Goal: Information Seeking & Learning: Learn about a topic

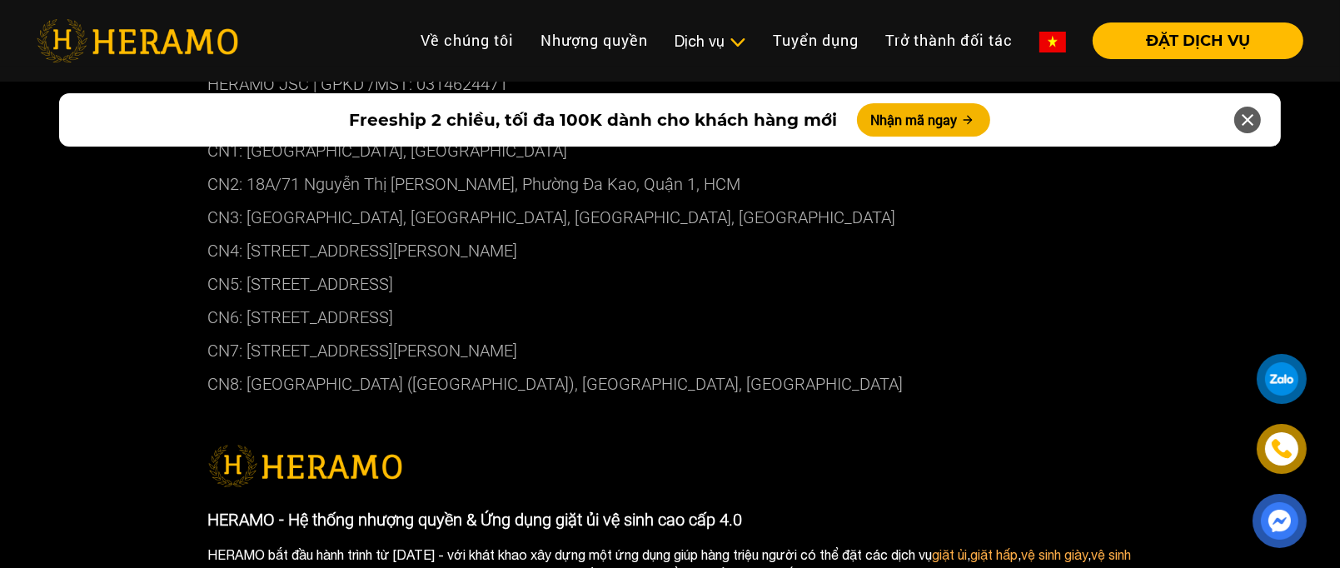
scroll to position [9657, 0]
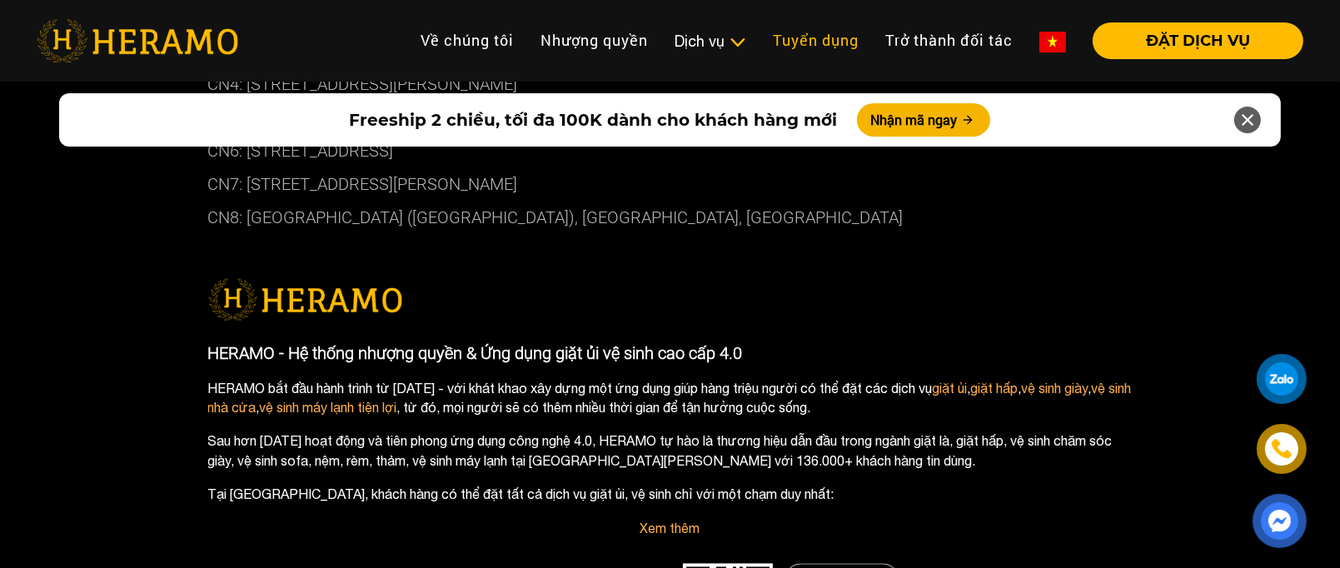
click at [832, 49] on link "Tuyển dụng" at bounding box center [815, 40] width 112 height 36
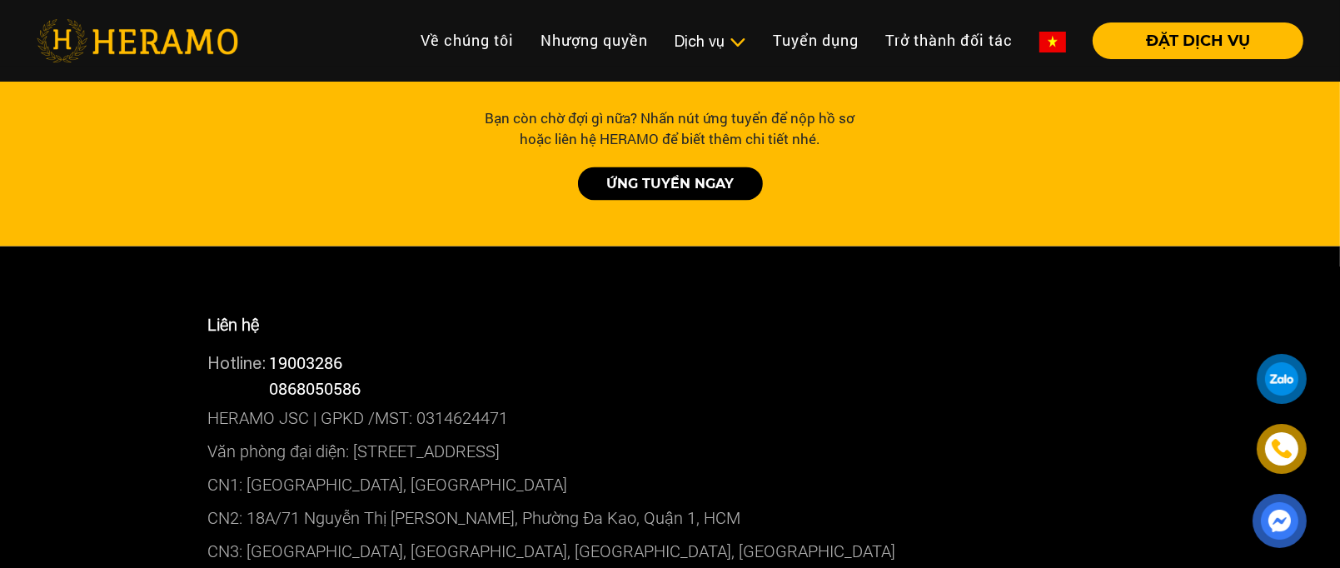
scroll to position [3830, 0]
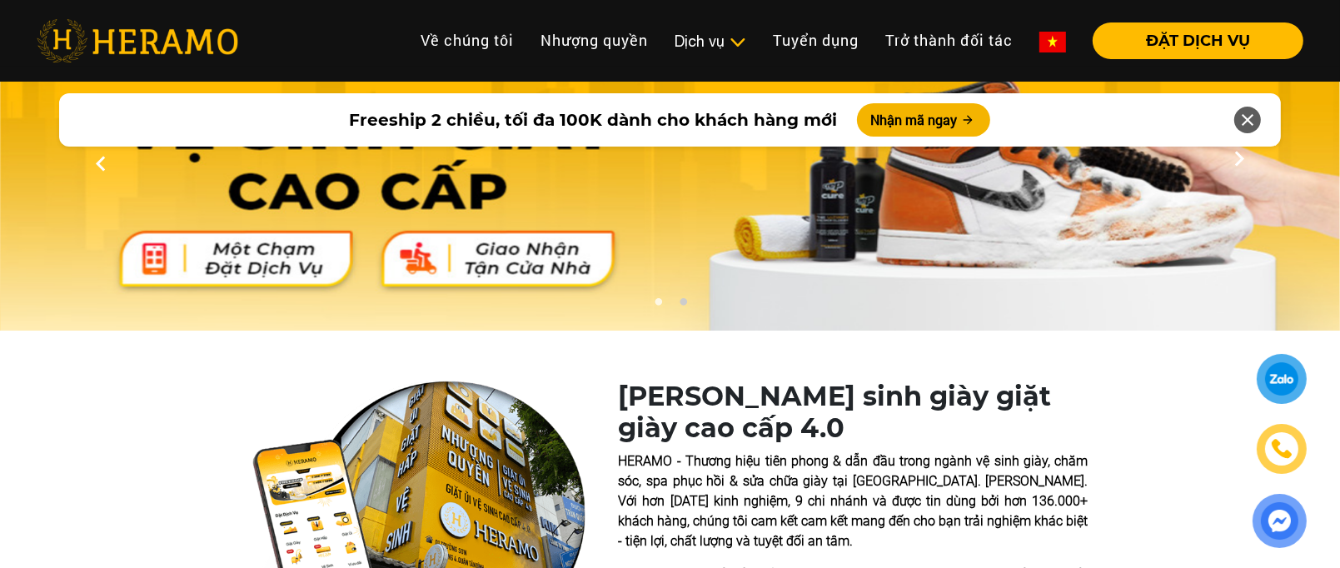
scroll to position [53, 0]
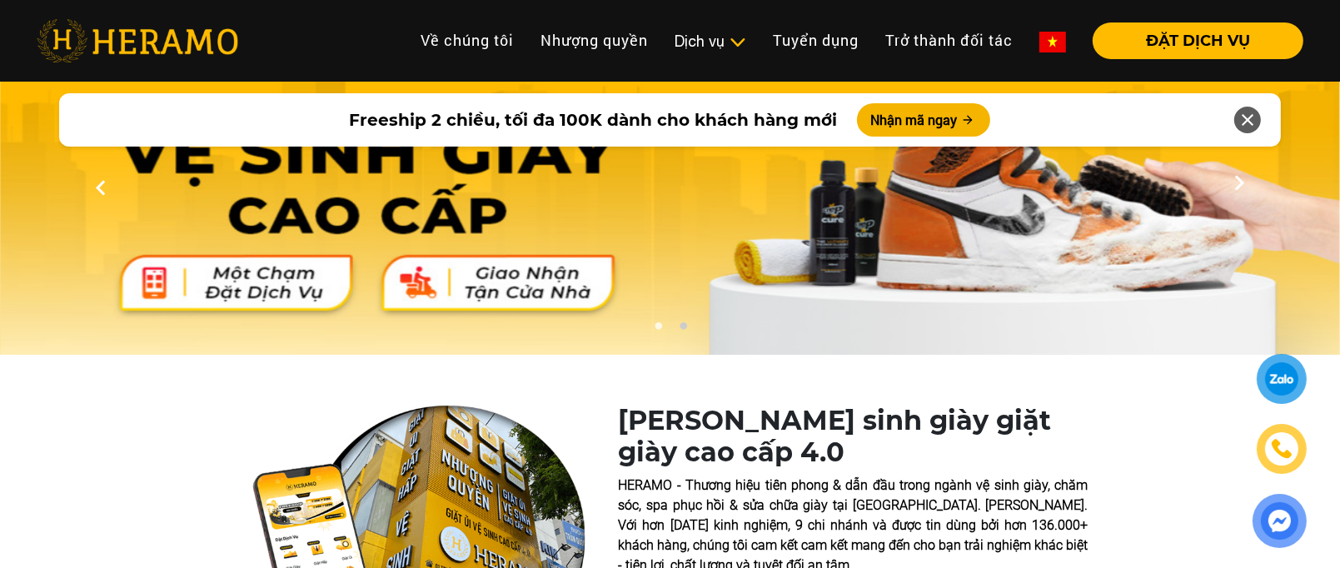
drag, startPoint x: 490, startPoint y: 431, endPoint x: 493, endPoint y: 410, distance: 21.8
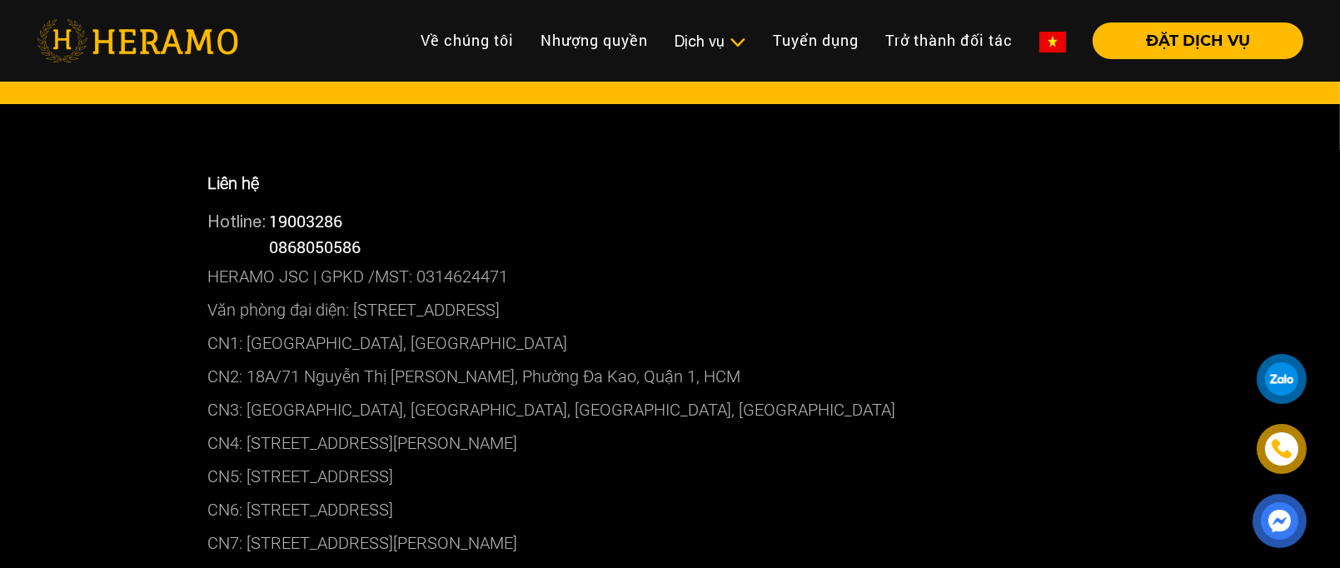
scroll to position [999, 0]
